Goal: Find specific page/section: Find specific page/section

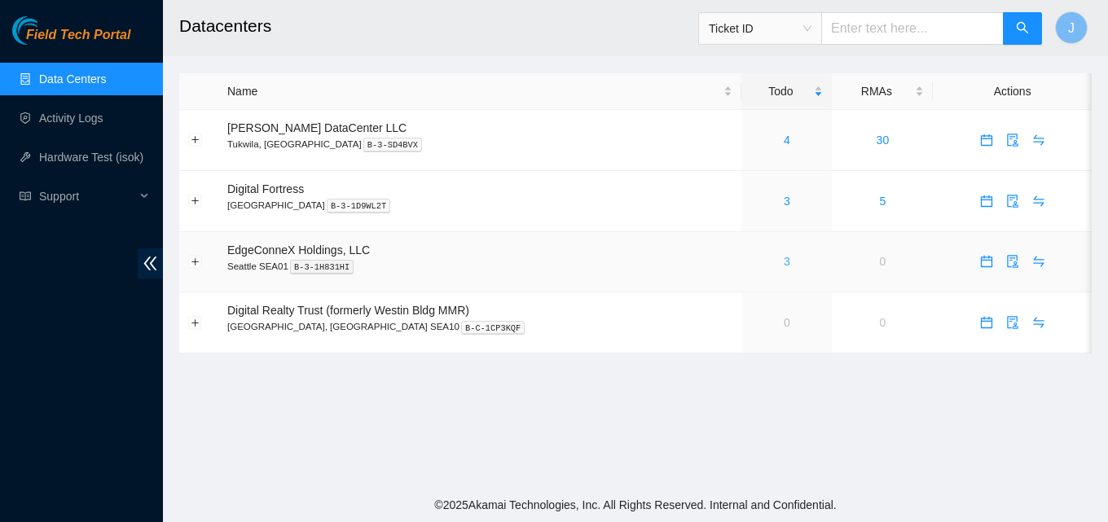
click at [784, 261] on link "3" at bounding box center [787, 261] width 7 height 13
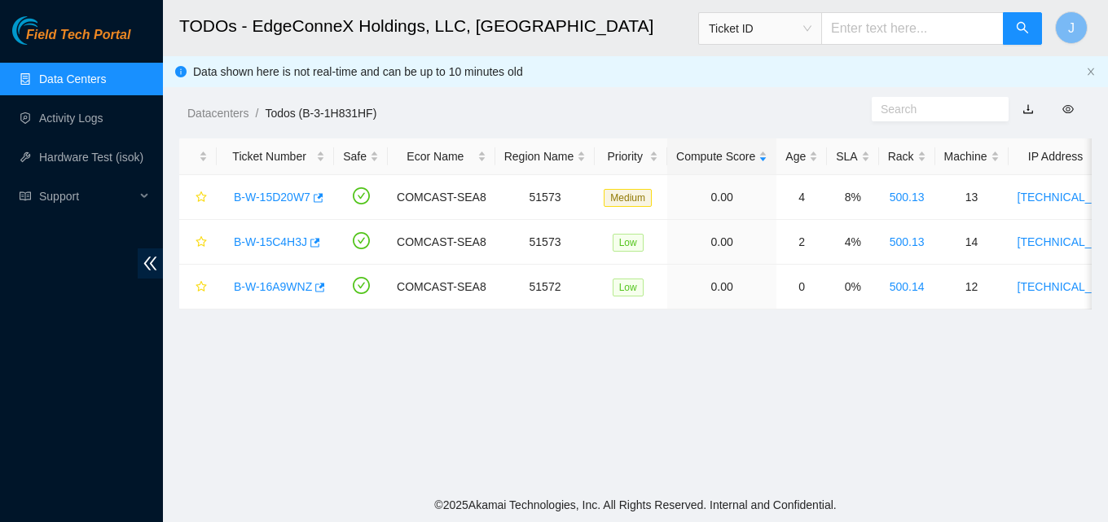
click at [90, 86] on link "Data Centers" at bounding box center [72, 79] width 67 height 13
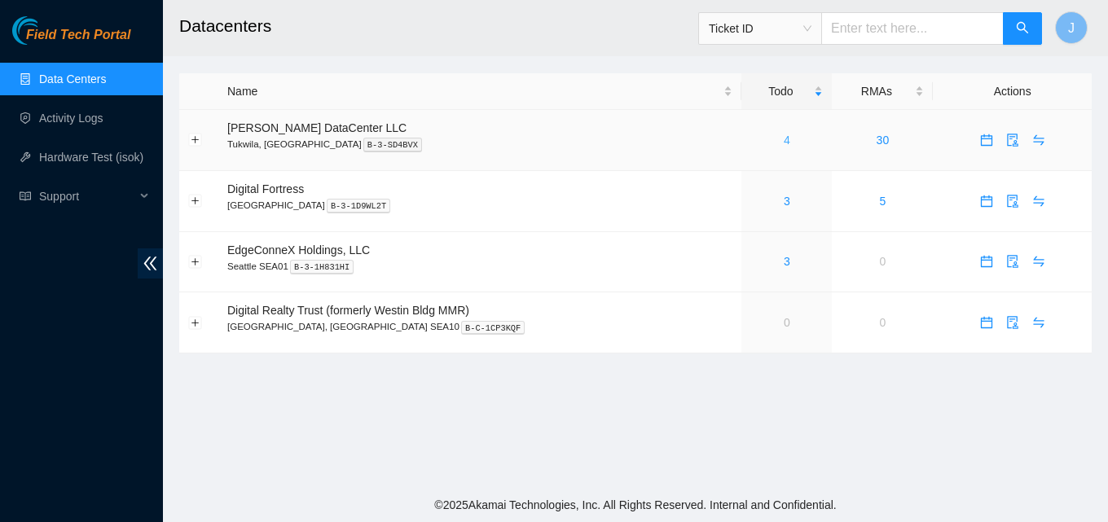
click at [784, 136] on link "4" at bounding box center [787, 140] width 7 height 13
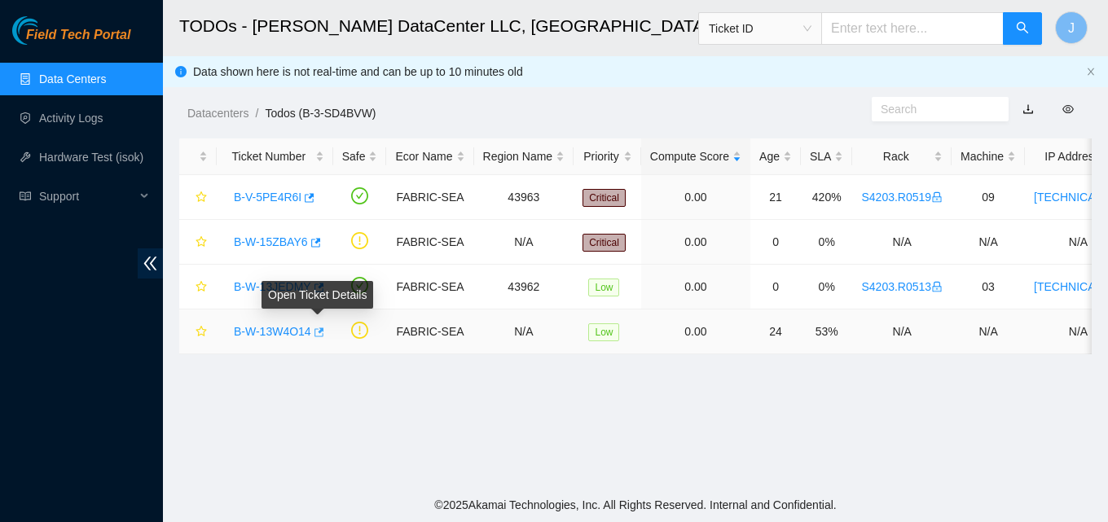
click at [319, 336] on icon "button" at bounding box center [317, 332] width 11 height 11
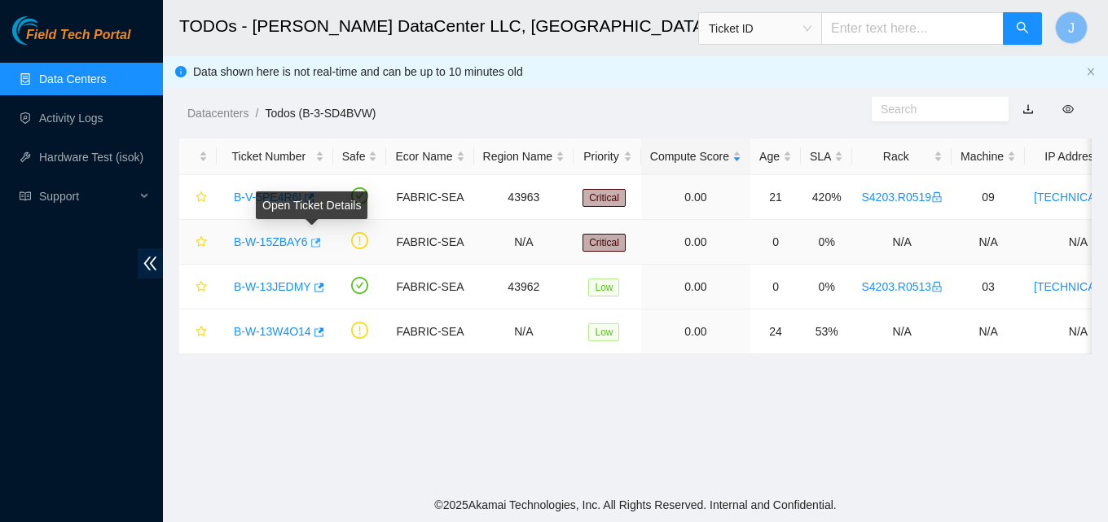
click at [314, 245] on icon "button" at bounding box center [314, 242] width 11 height 11
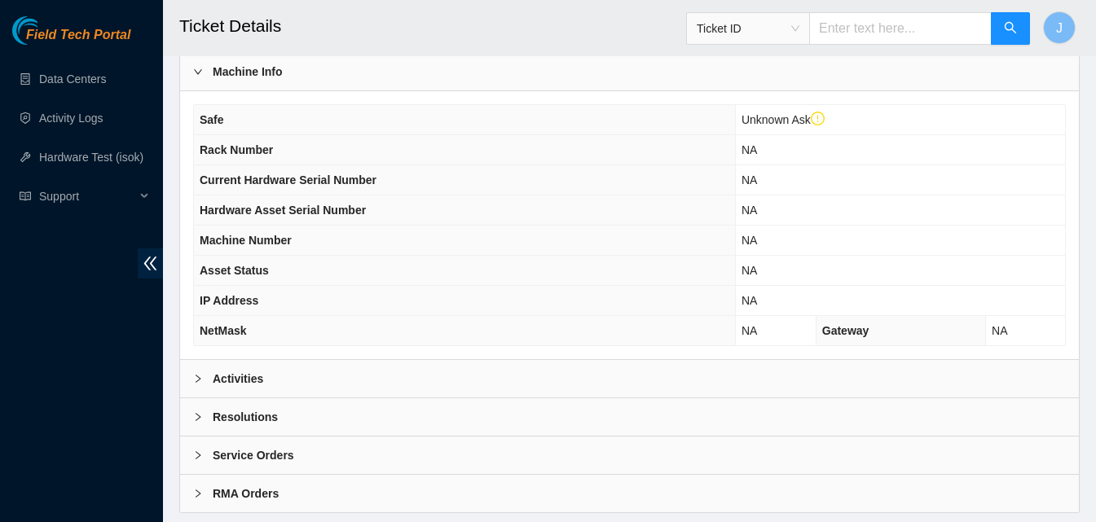
scroll to position [561, 0]
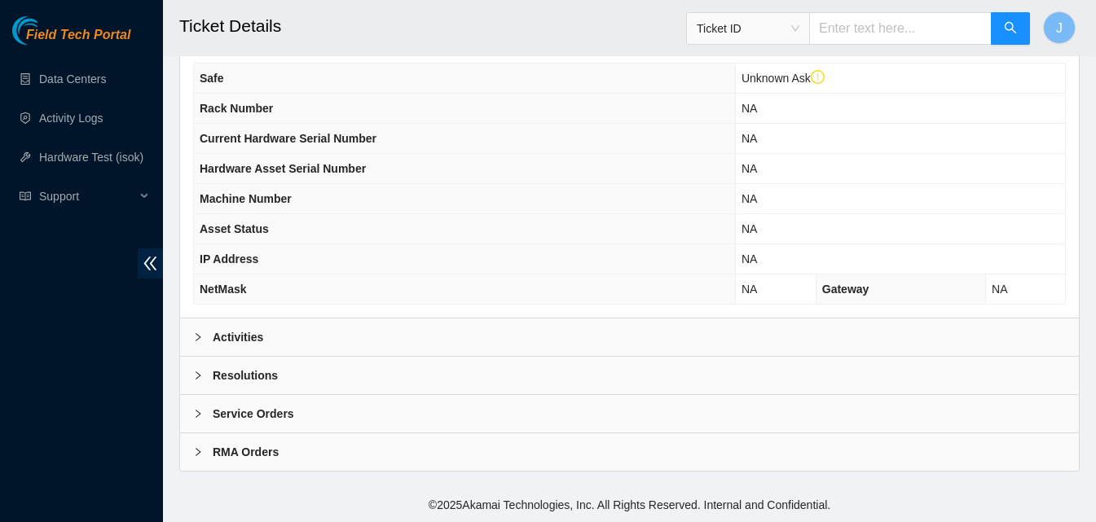
click at [398, 332] on div "Activities" at bounding box center [629, 337] width 899 height 37
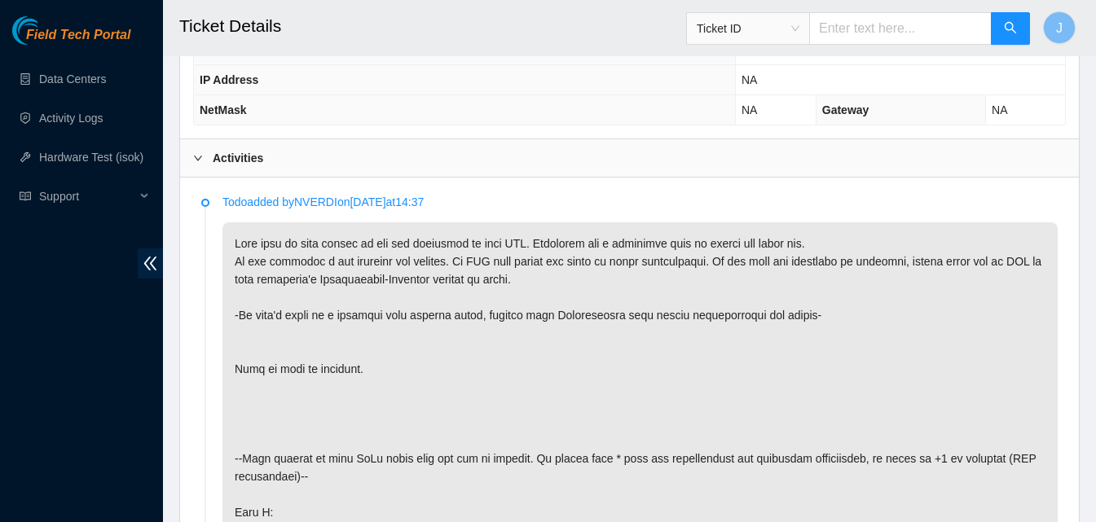
scroll to position [728, 0]
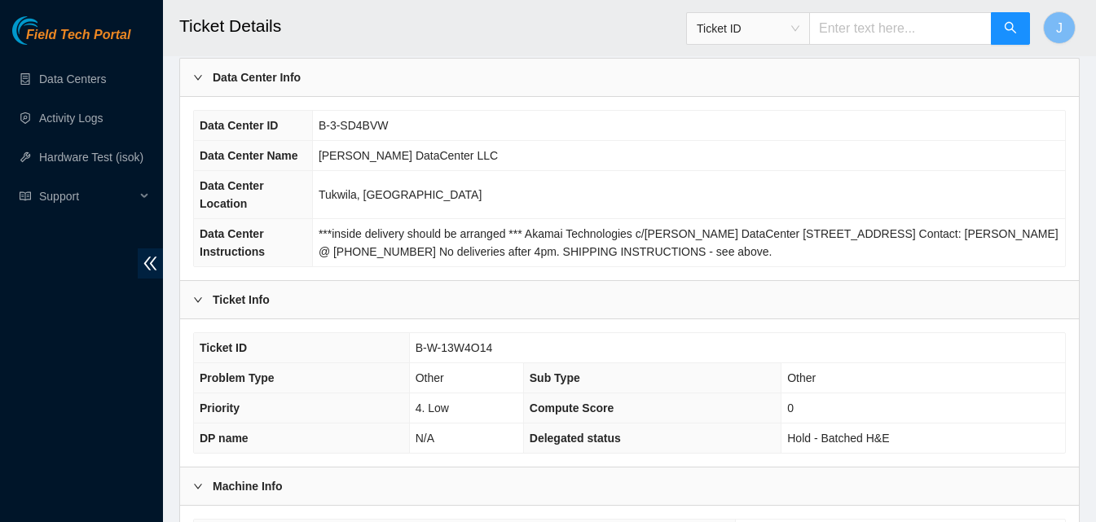
scroll to position [489, 0]
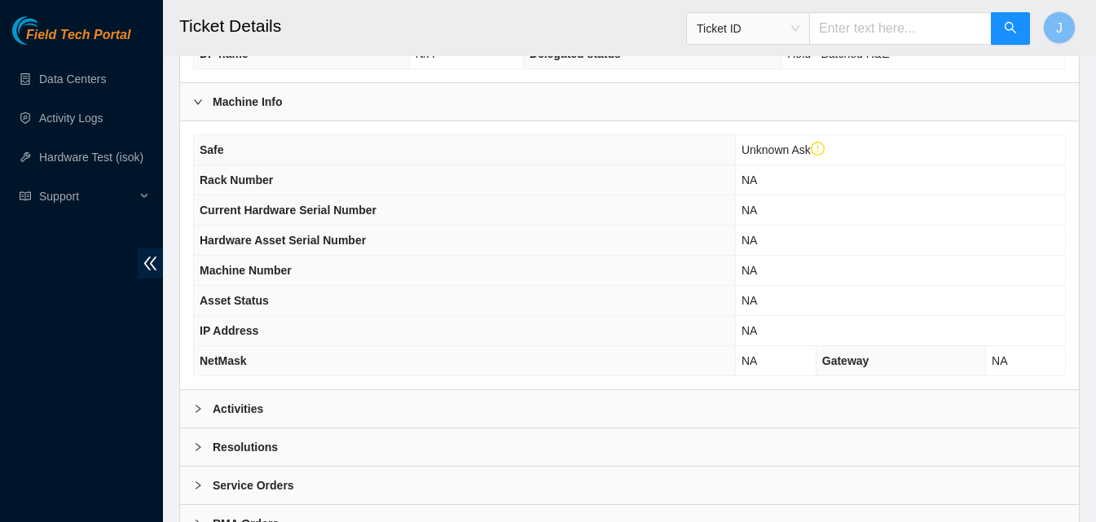
click at [387, 403] on div "Activities" at bounding box center [629, 408] width 899 height 37
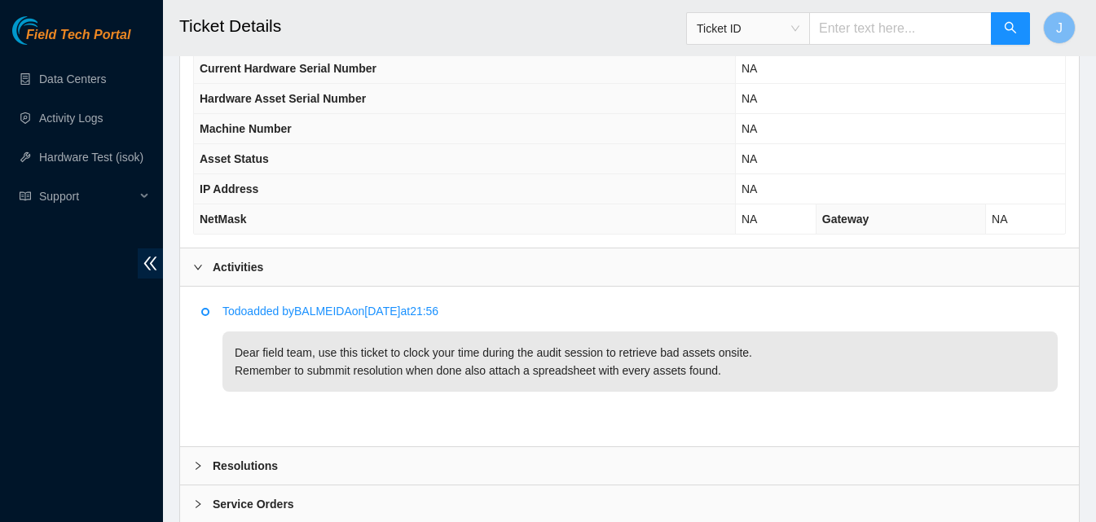
scroll to position [721, 0]
